Goal: Ask a question

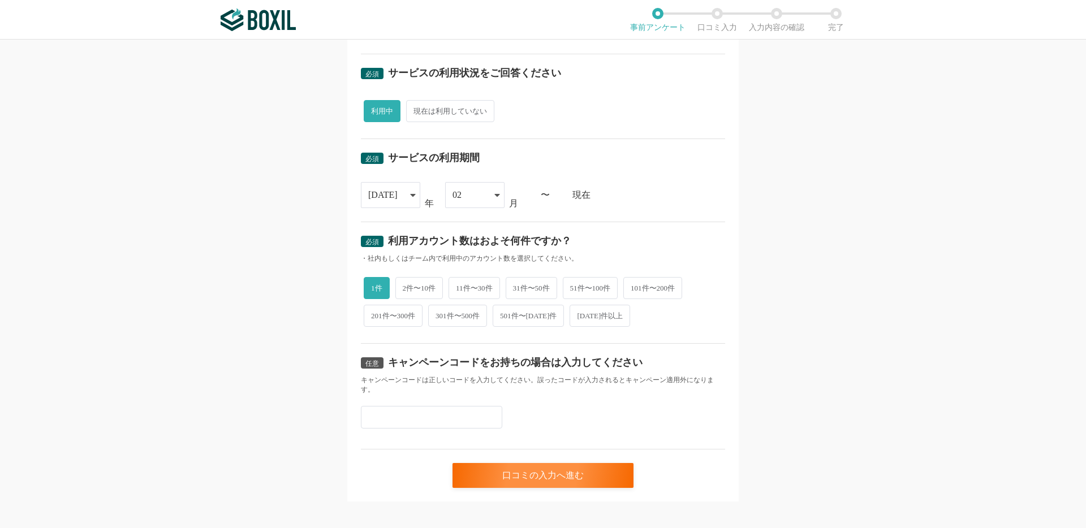
click at [262, 27] on img at bounding box center [258, 19] width 75 height 23
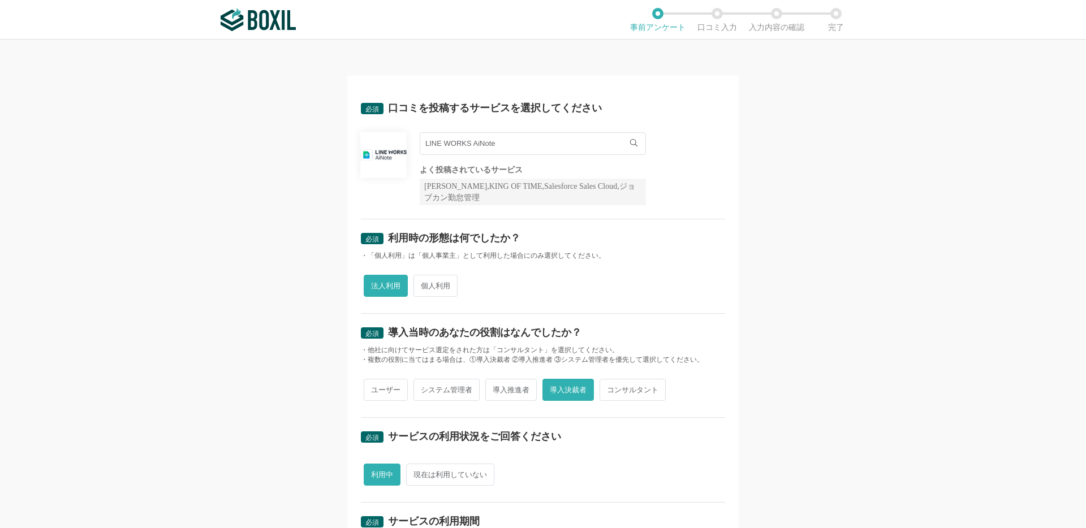
click at [623, 142] on input "LINE WORKS AiNote" at bounding box center [533, 143] width 226 height 23
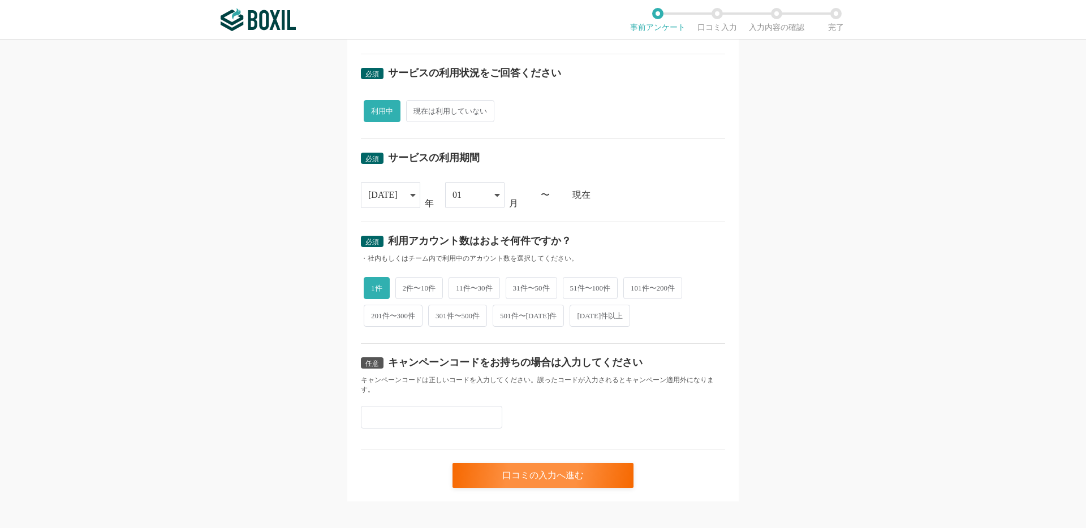
click at [382, 290] on span "1件" at bounding box center [377, 288] width 26 height 22
click at [374, 286] on input "1件" at bounding box center [369, 282] width 7 height 7
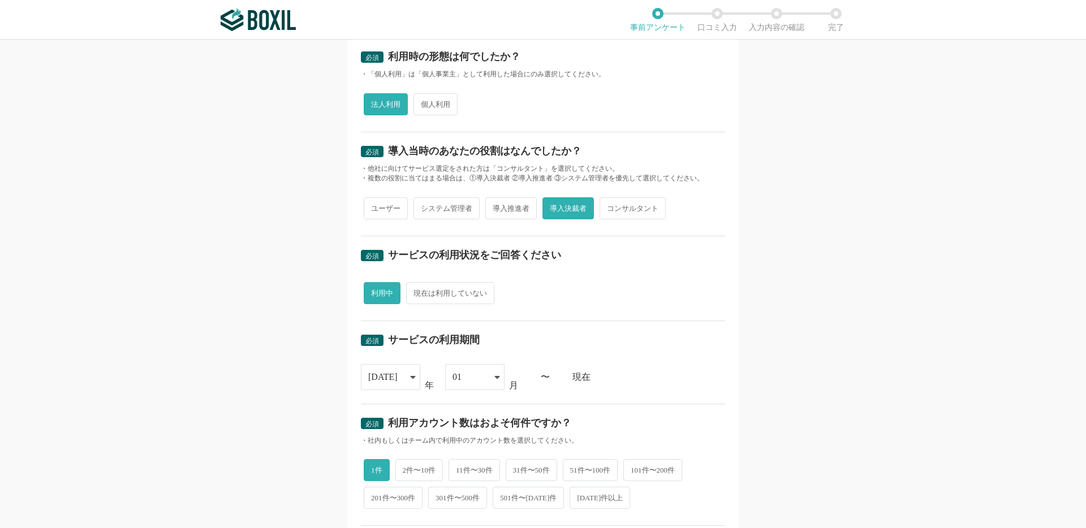
scroll to position [0, 0]
